Goal: Task Accomplishment & Management: Use online tool/utility

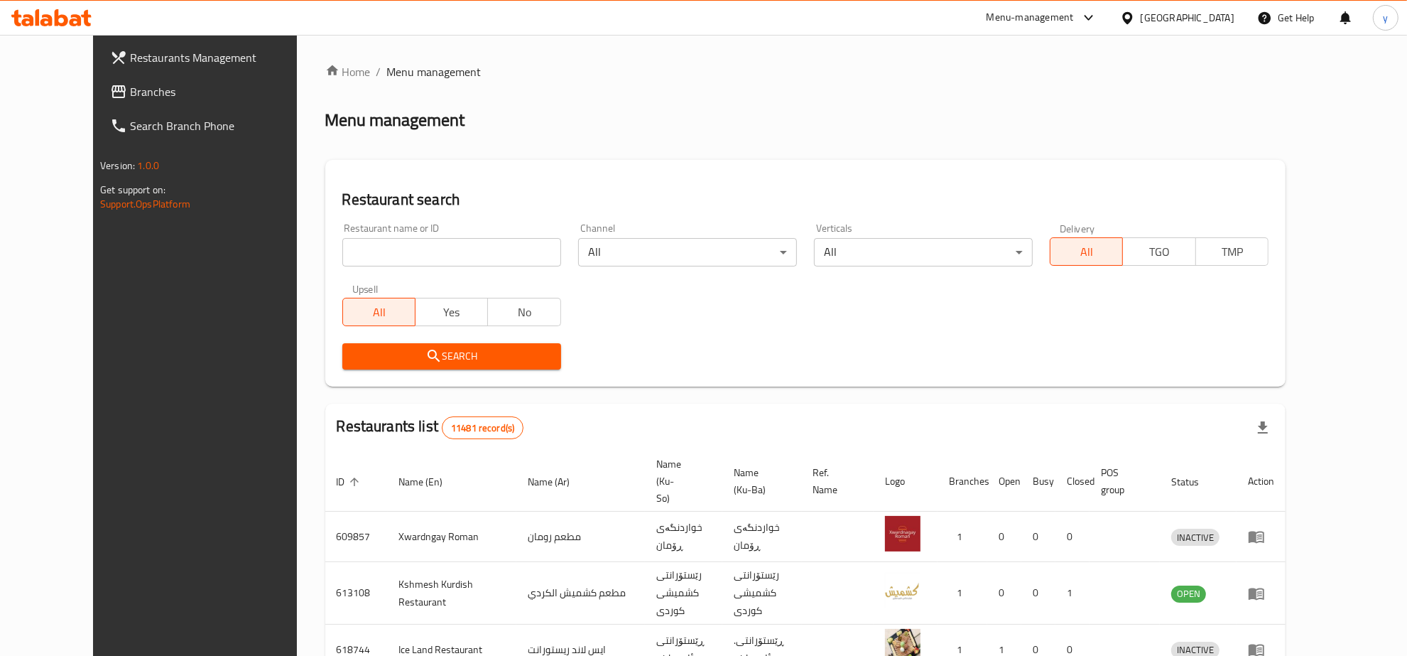
click at [400, 261] on input "search" at bounding box center [451, 252] width 219 height 28
click at [130, 96] on span "Branches" at bounding box center [223, 91] width 187 height 17
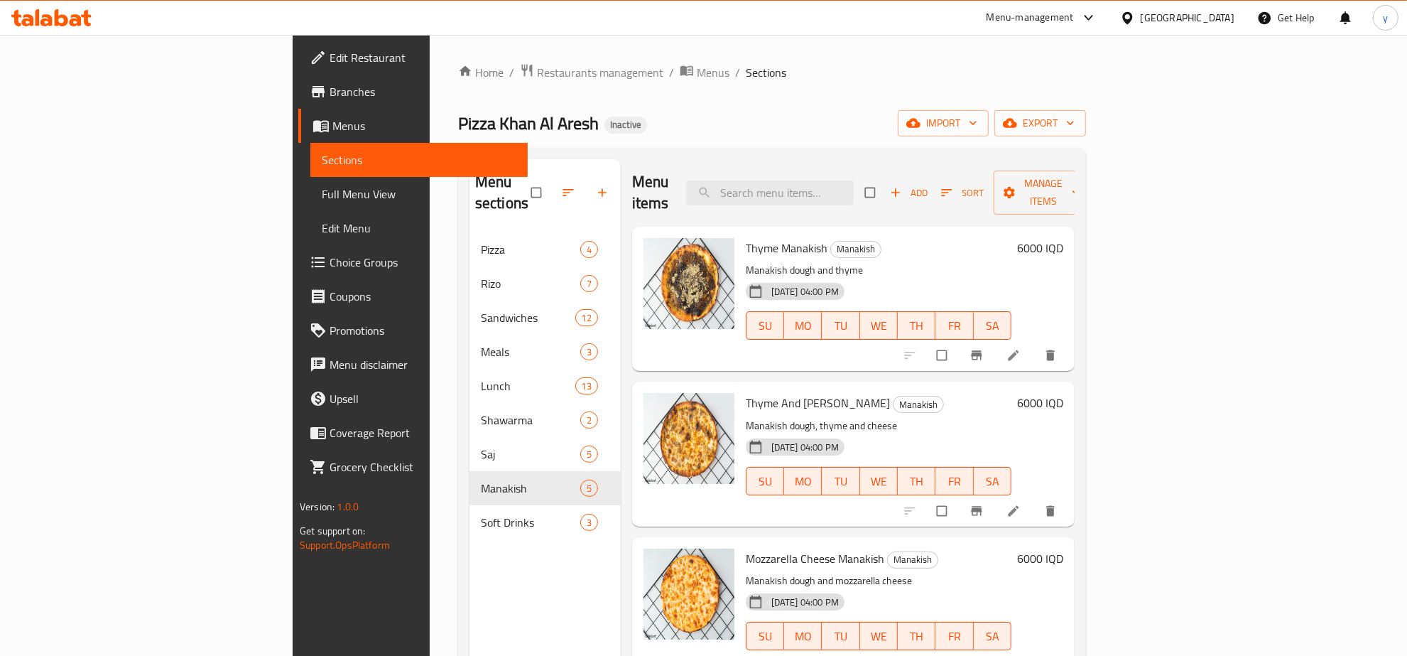
click at [66, 19] on icon at bounding box center [61, 17] width 13 height 17
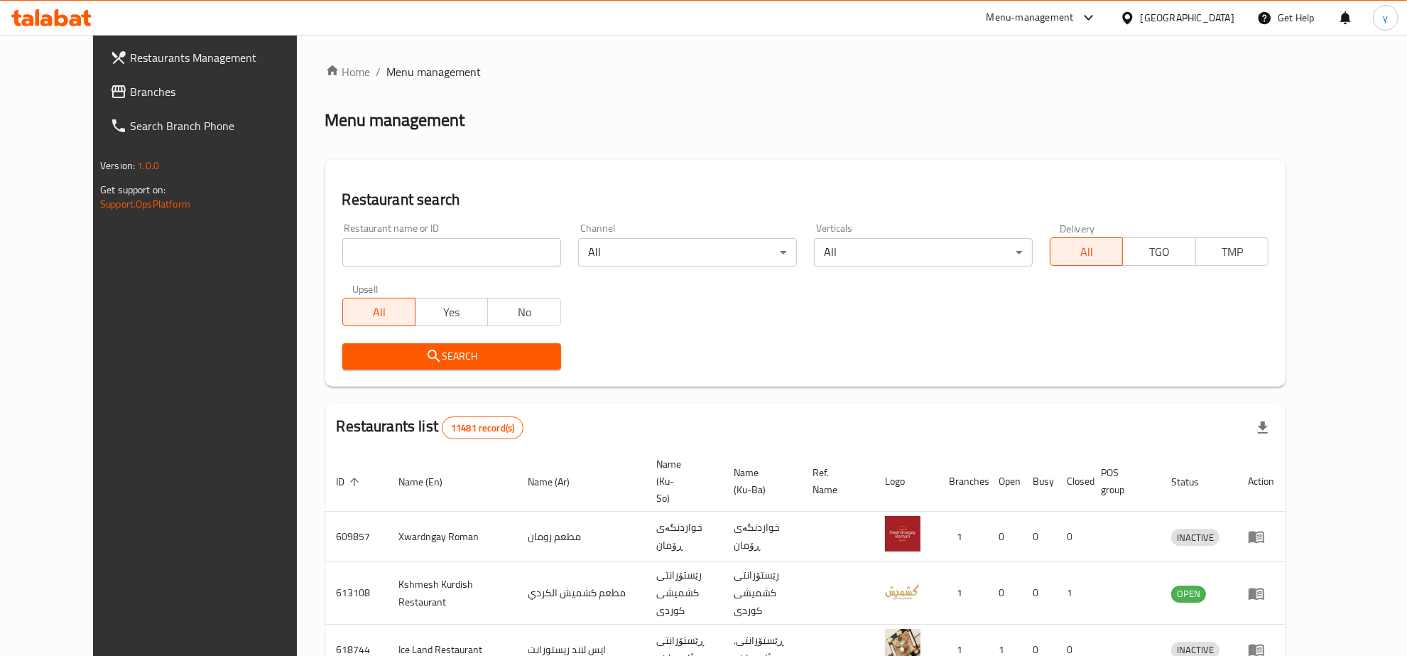
click at [124, 102] on link "Branches" at bounding box center [213, 92] width 229 height 34
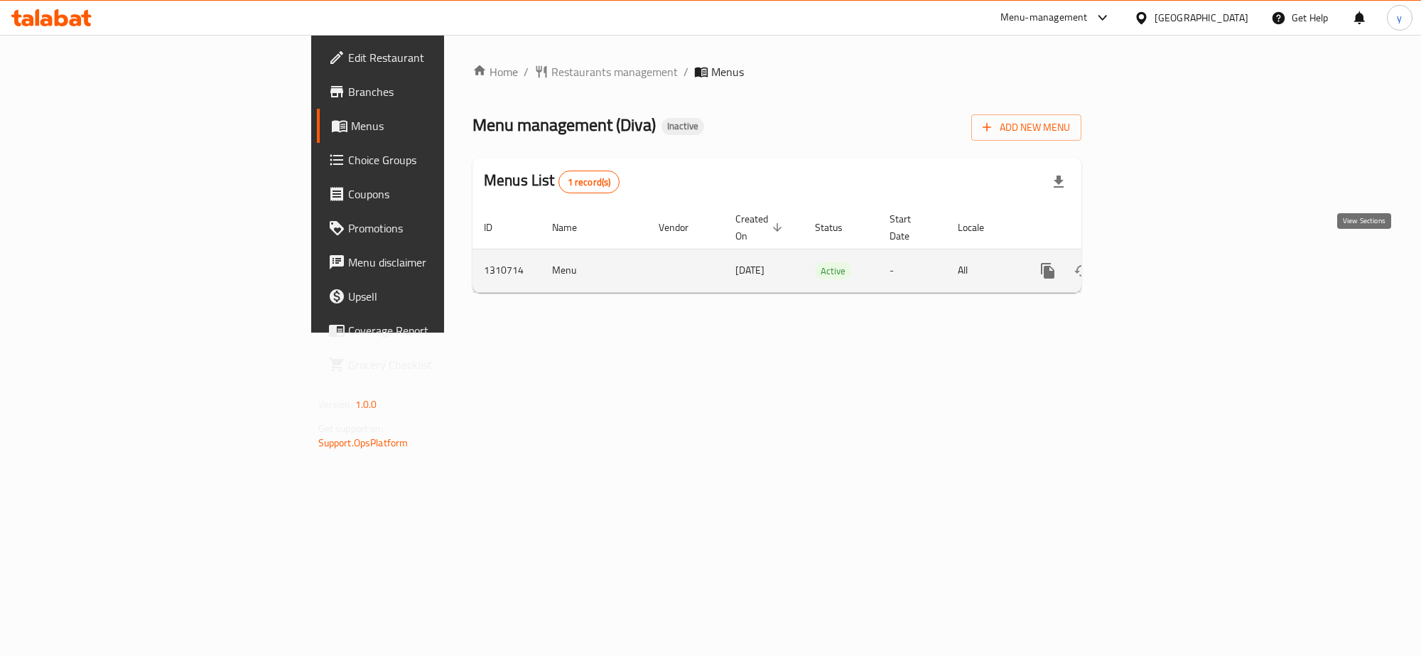
click at [1159, 262] on icon "enhanced table" at bounding box center [1149, 270] width 17 height 17
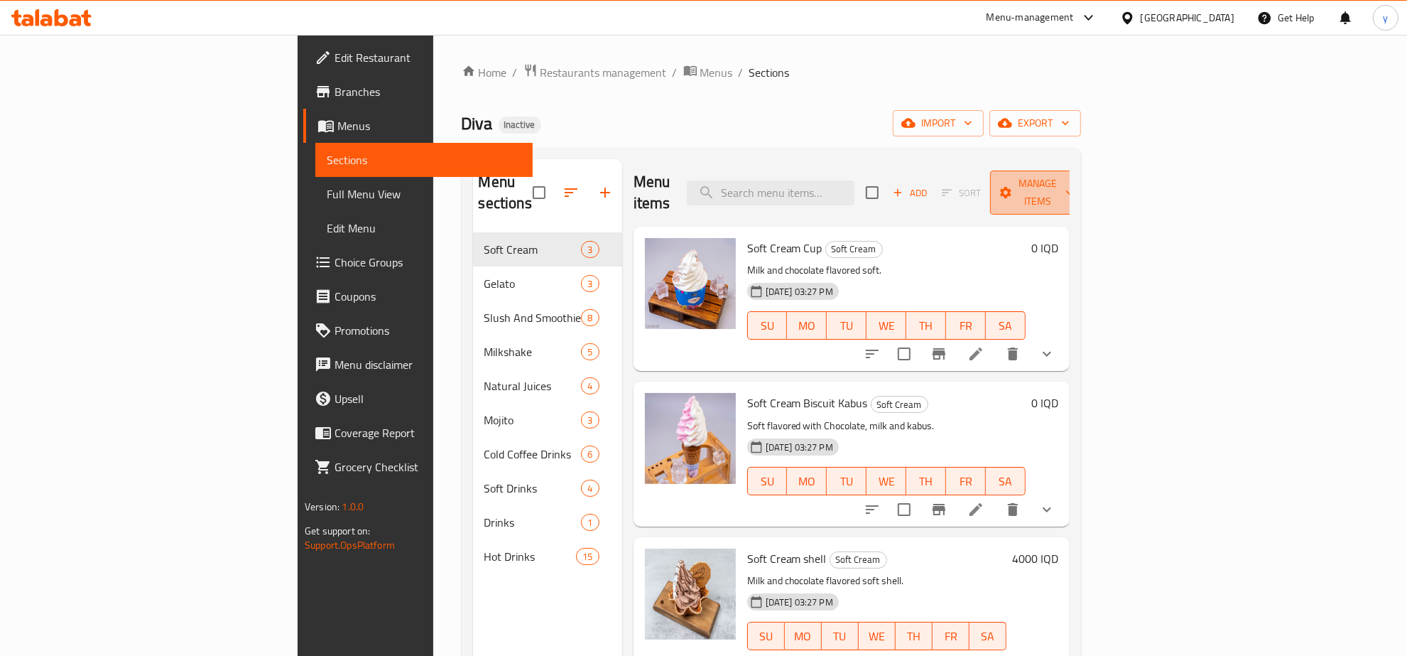
click at [1013, 185] on icon "button" at bounding box center [1006, 192] width 14 height 14
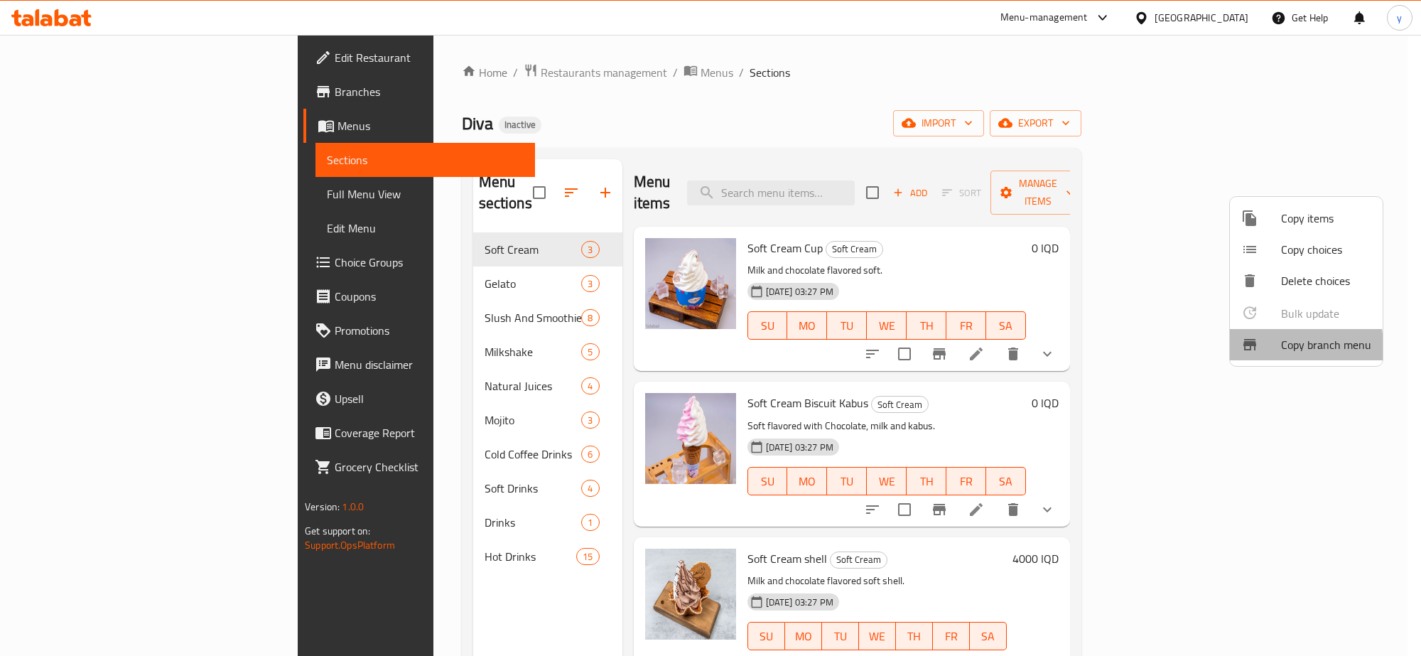
click at [1266, 347] on div at bounding box center [1261, 344] width 40 height 17
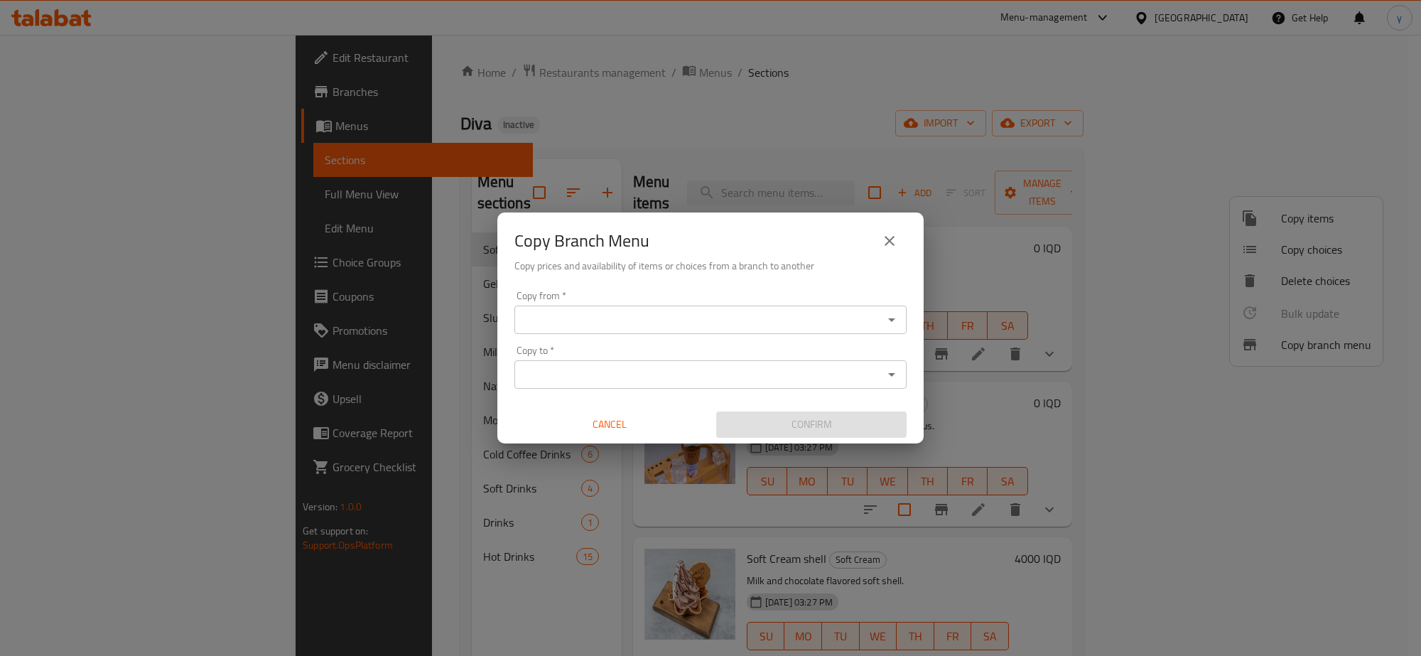
click at [565, 325] on input "Copy from   *" at bounding box center [699, 320] width 360 height 20
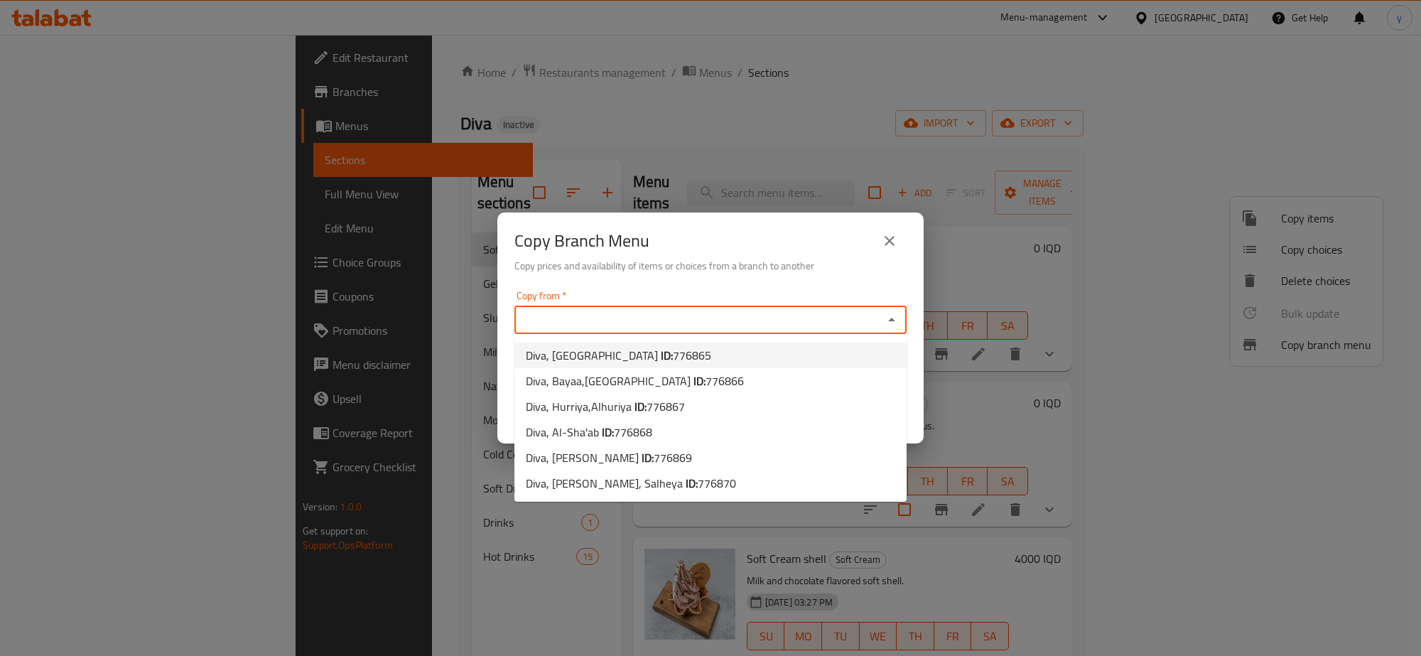
click at [606, 348] on span "Diva, [GEOGRAPHIC_DATA]: 776865" at bounding box center [618, 355] width 185 height 17
type input "Diva, [GEOGRAPHIC_DATA]"
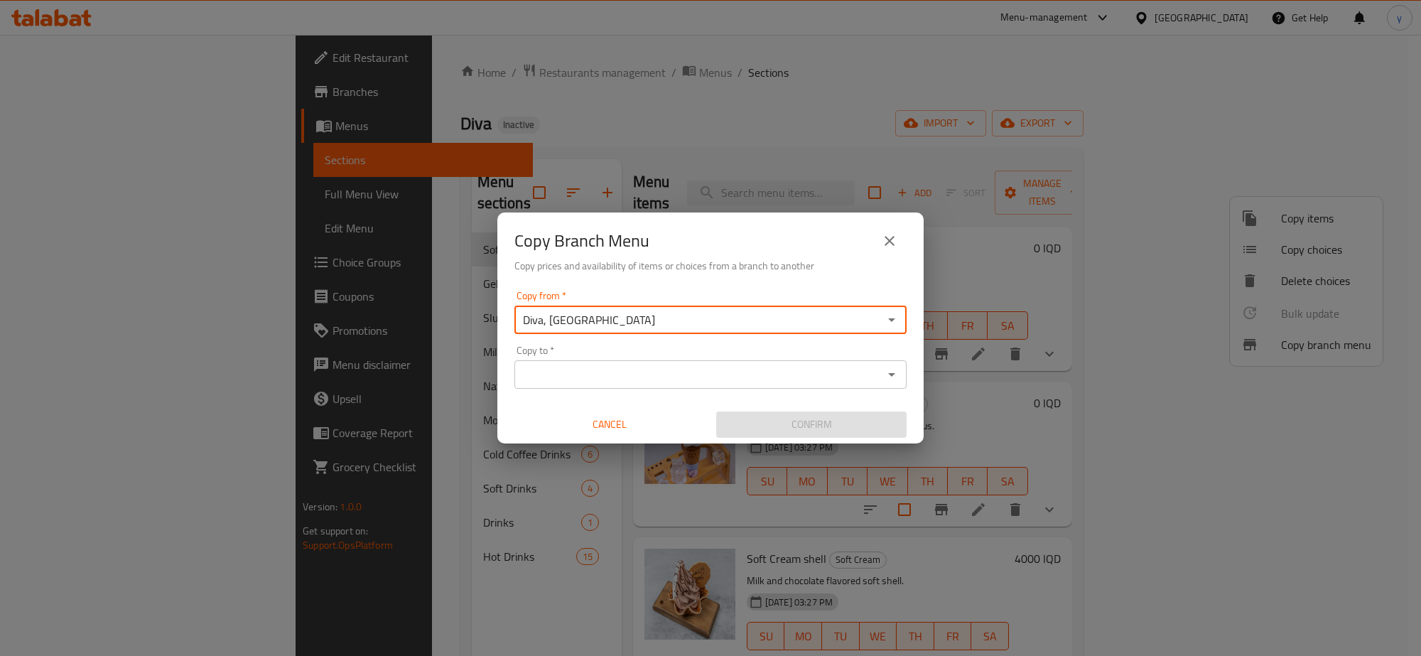
click at [565, 378] on input "Copy to   *" at bounding box center [699, 374] width 360 height 20
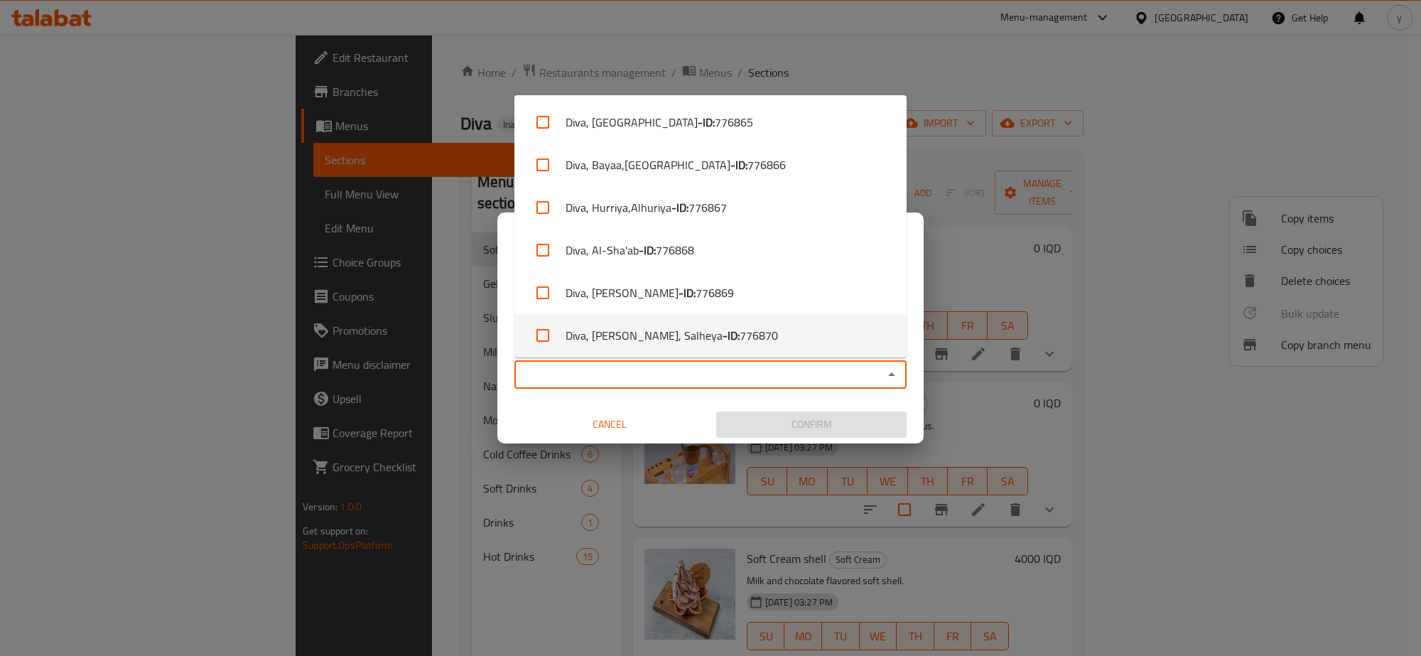
click at [565, 332] on li "Diva, [PERSON_NAME], Salheya - ID: 776870" at bounding box center [710, 335] width 392 height 43
checkbox input "true"
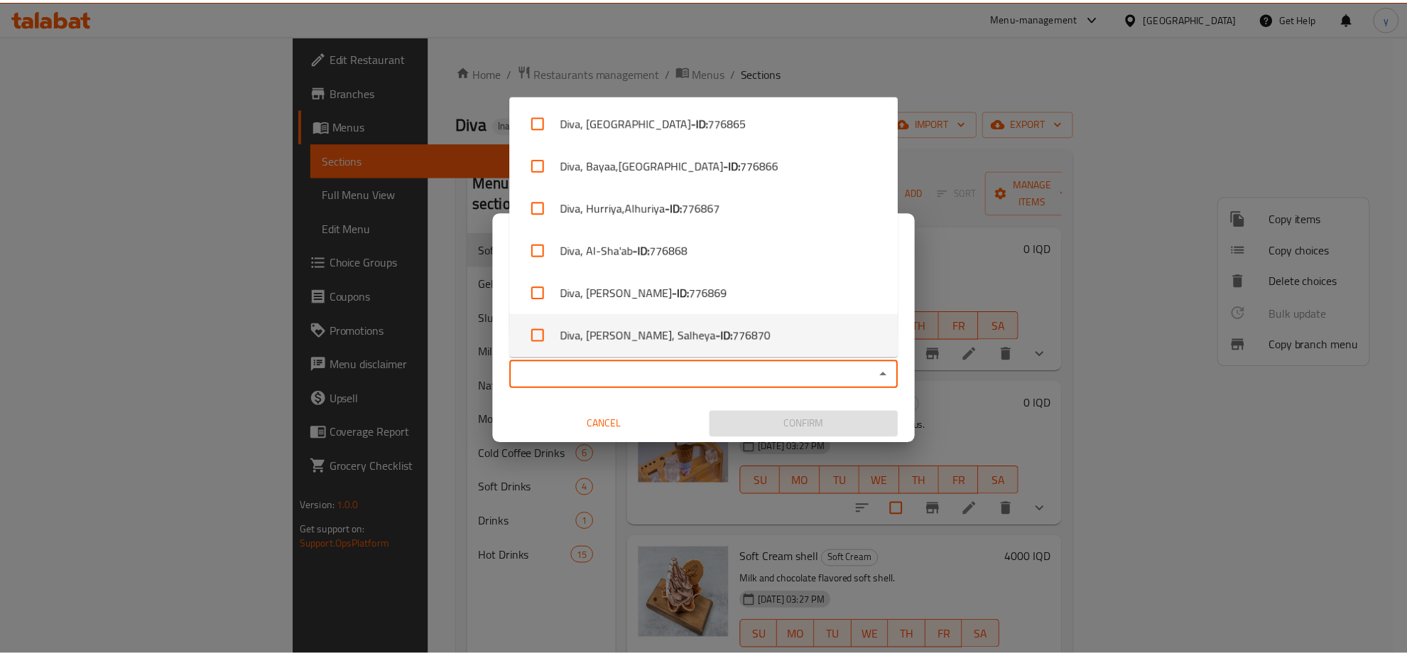
scroll to position [1, 0]
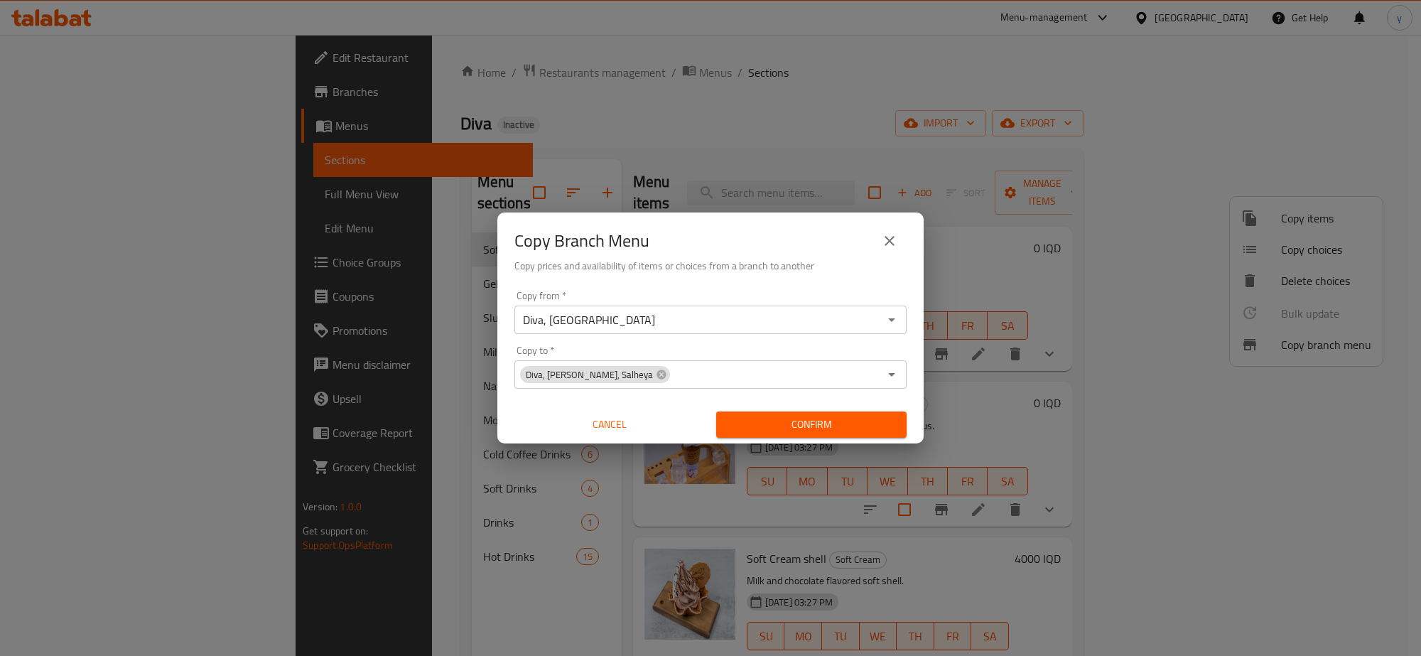
click at [712, 455] on div "Copy Branch Menu Copy prices and availability of items or choices from a branch…" at bounding box center [710, 328] width 1421 height 656
click at [837, 426] on span "Confirm" at bounding box center [811, 425] width 168 height 18
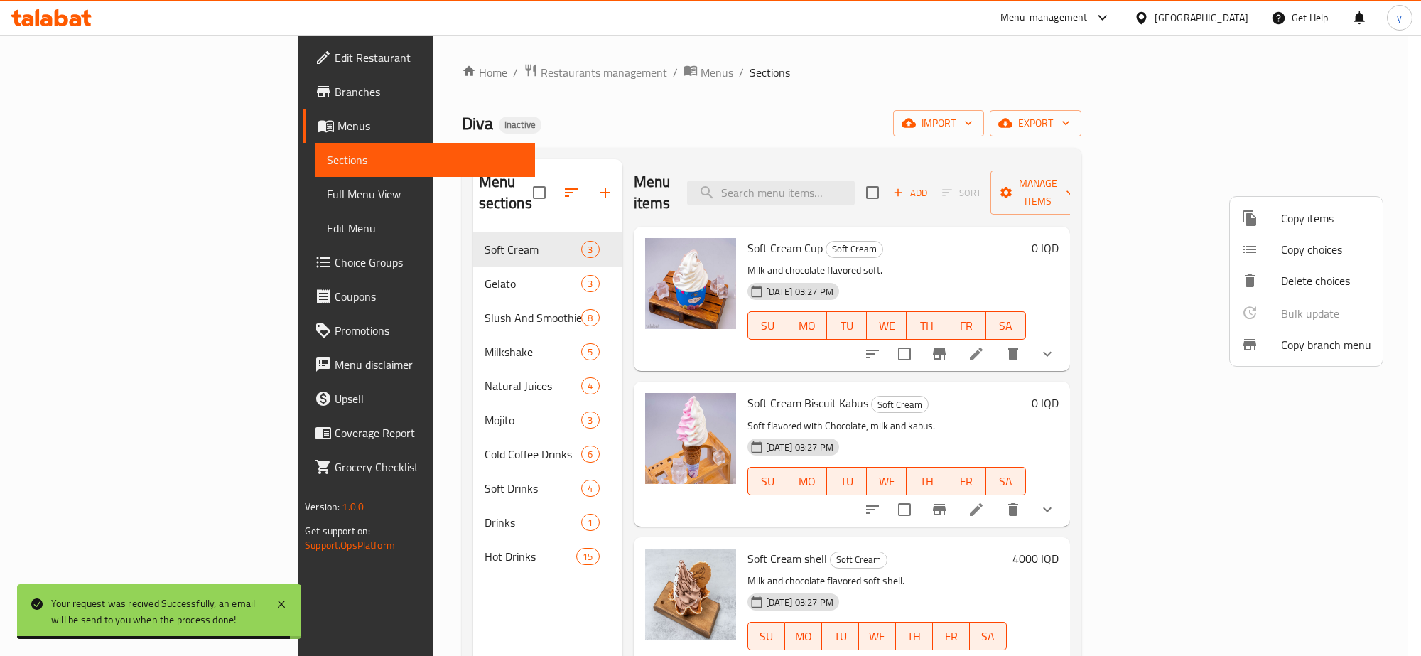
click at [79, 217] on div at bounding box center [710, 328] width 1421 height 656
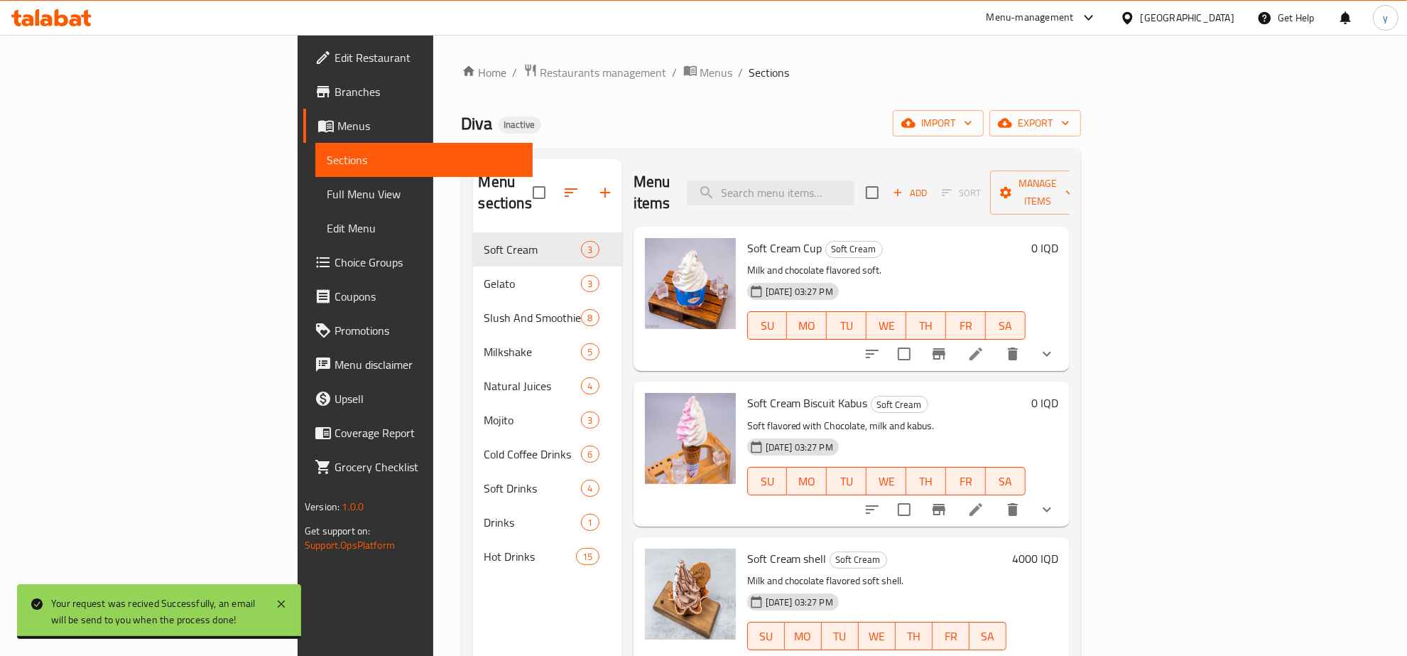
click at [327, 201] on span "Full Menu View" at bounding box center [424, 193] width 195 height 17
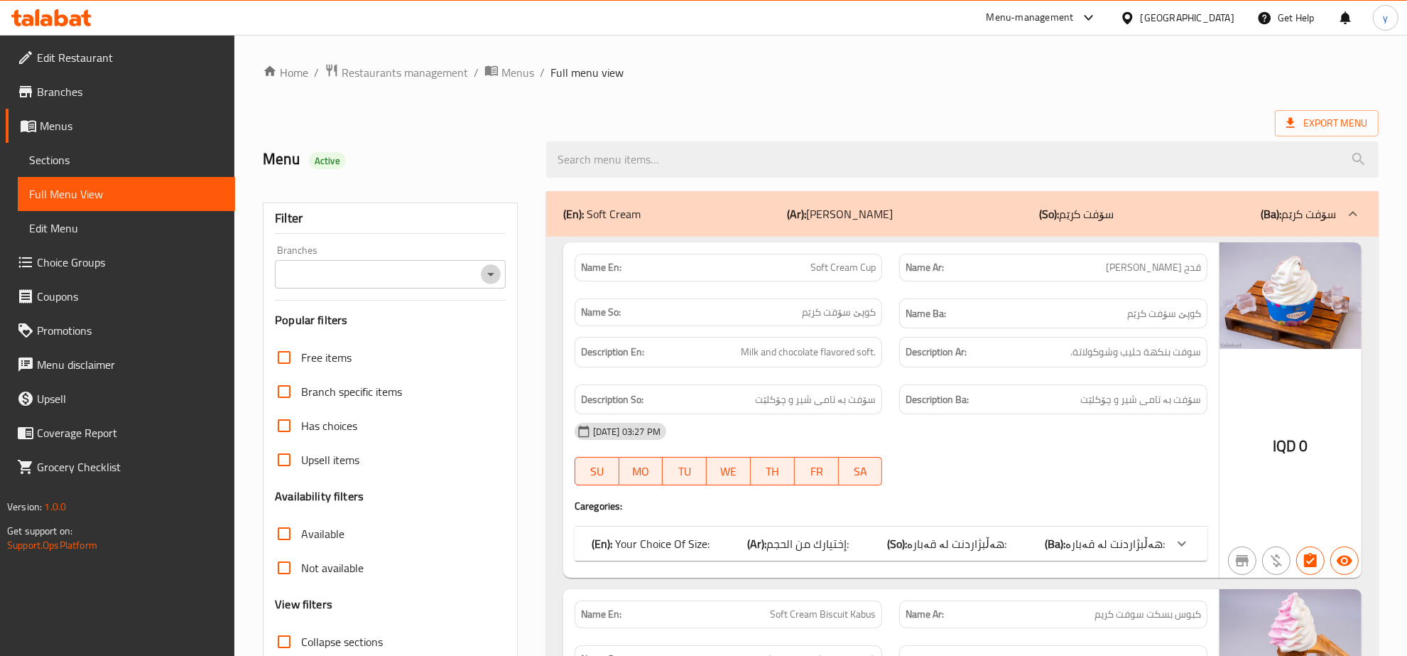
click at [483, 277] on icon "Open" at bounding box center [490, 274] width 17 height 17
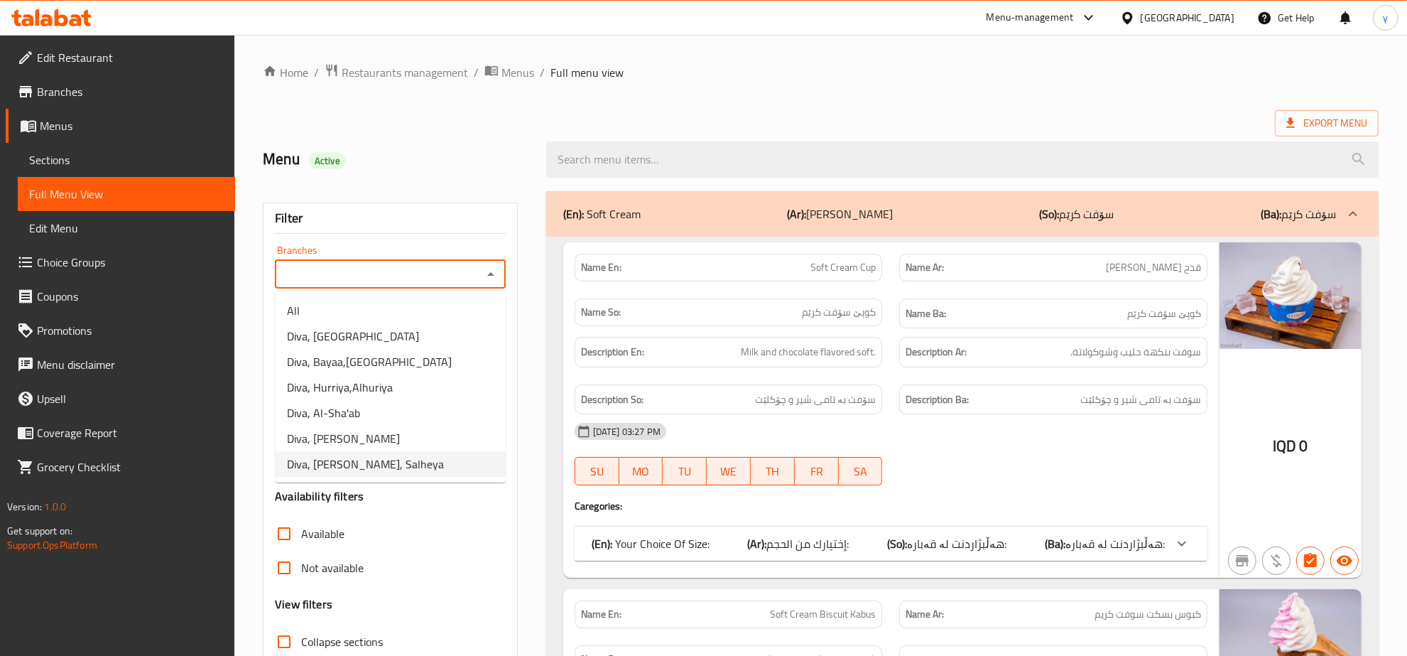
click at [356, 460] on span "Diva, [PERSON_NAME], Salheya" at bounding box center [365, 463] width 157 height 17
type input "Diva, [PERSON_NAME], Salheya"
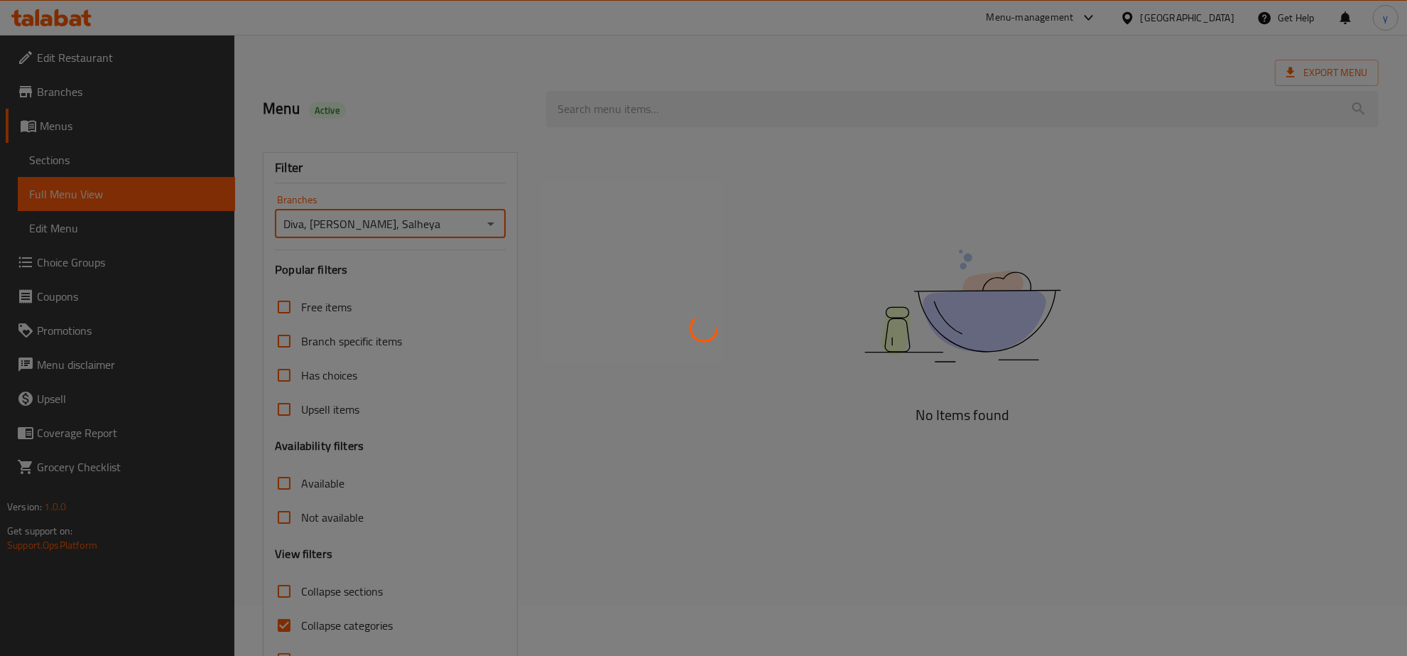
scroll to position [100, 0]
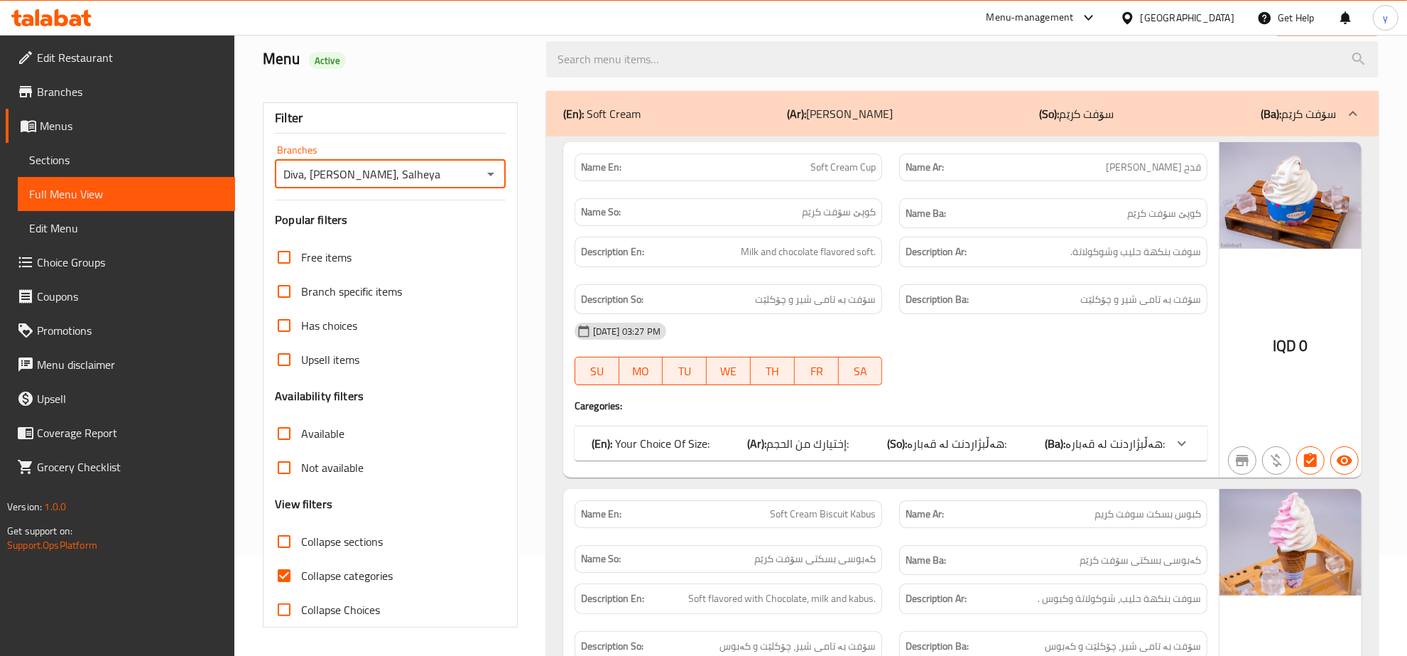
click at [281, 579] on input "Collapse categories" at bounding box center [284, 575] width 34 height 34
checkbox input "false"
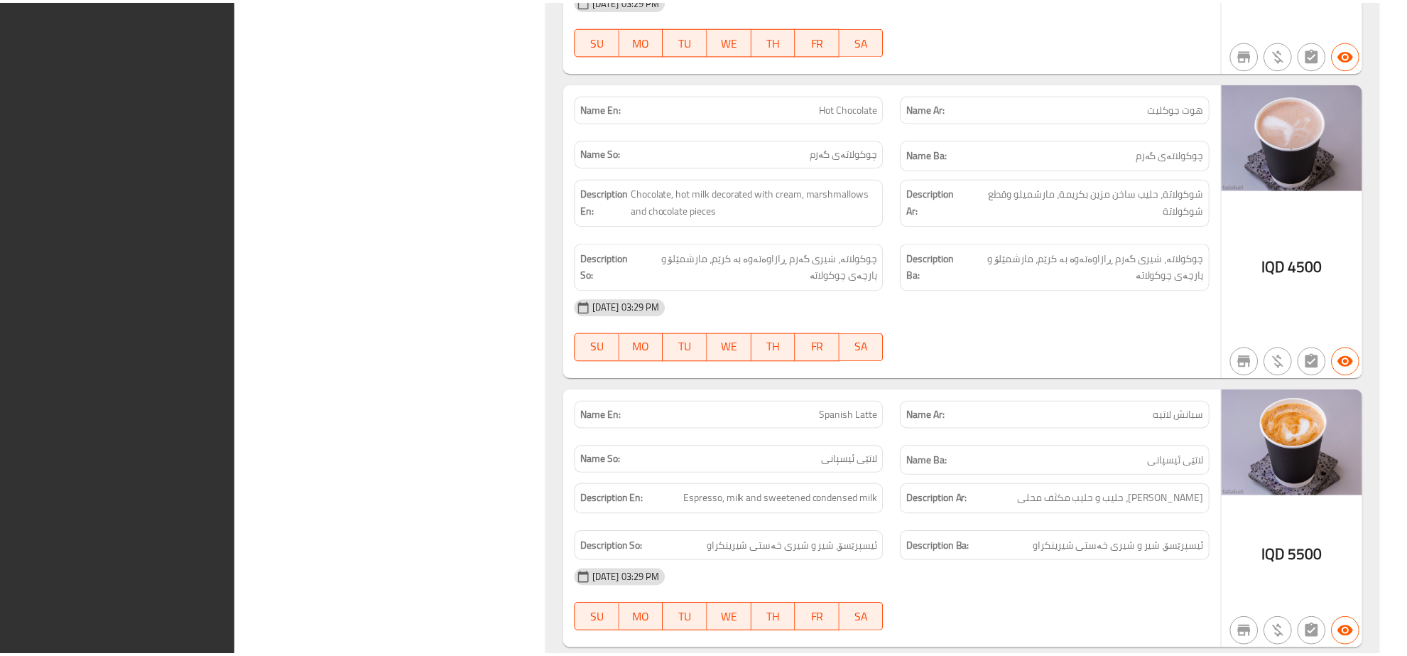
scroll to position [17784, 0]
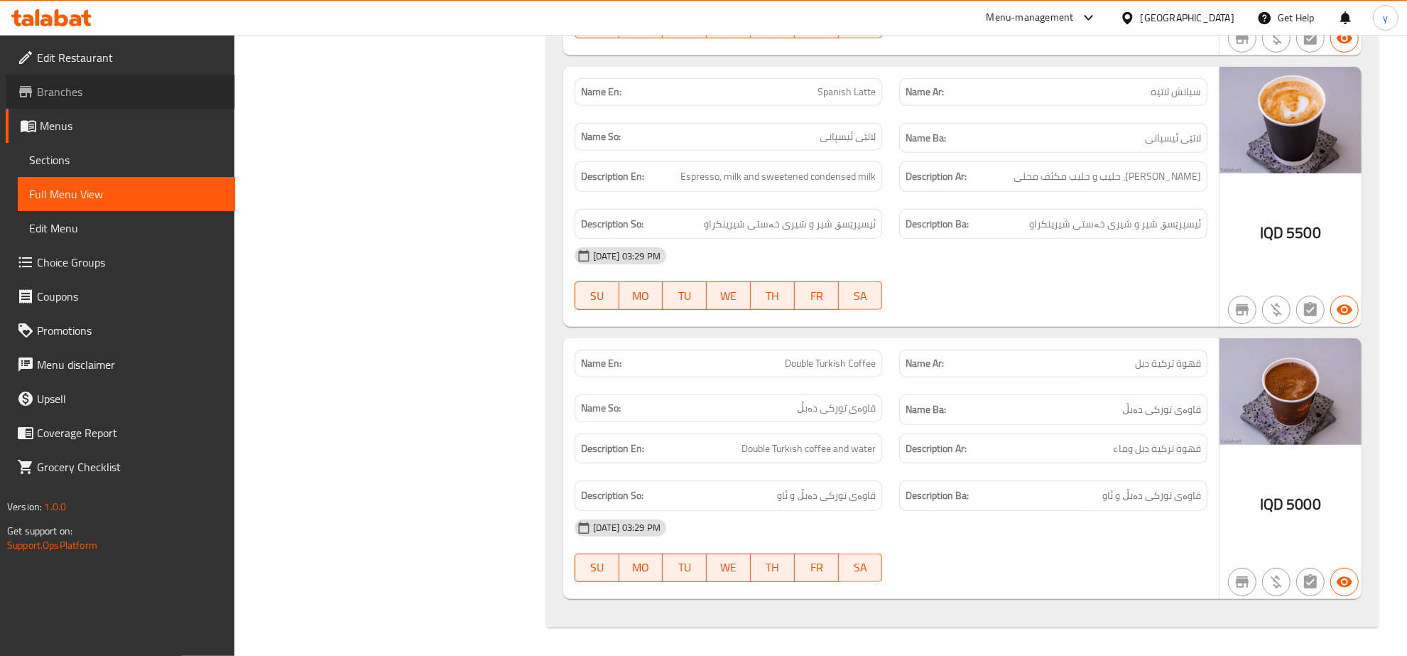
click at [108, 94] on span "Branches" at bounding box center [130, 91] width 187 height 17
